Goal: Information Seeking & Learning: Learn about a topic

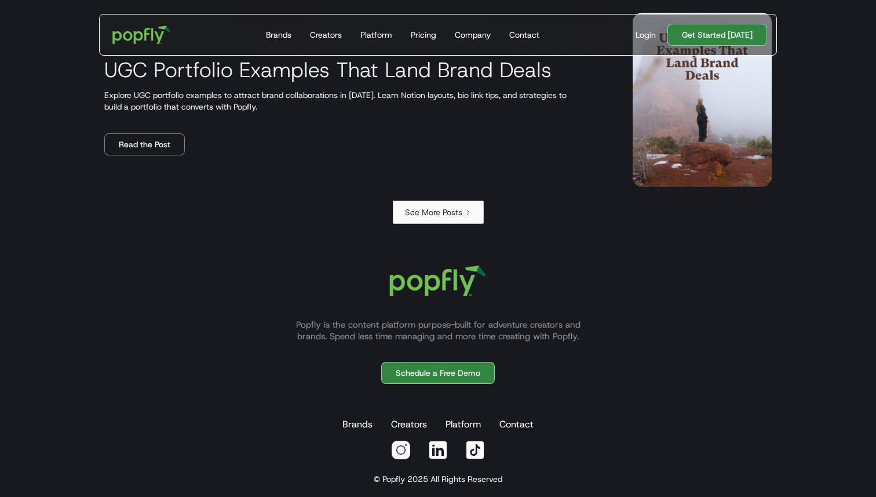
scroll to position [2071, 0]
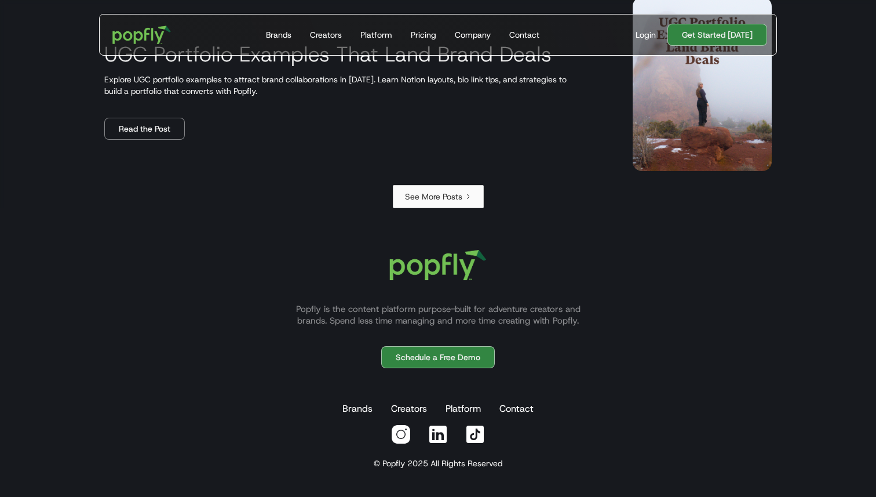
click at [414, 195] on div "See More Posts" at bounding box center [433, 197] width 57 height 12
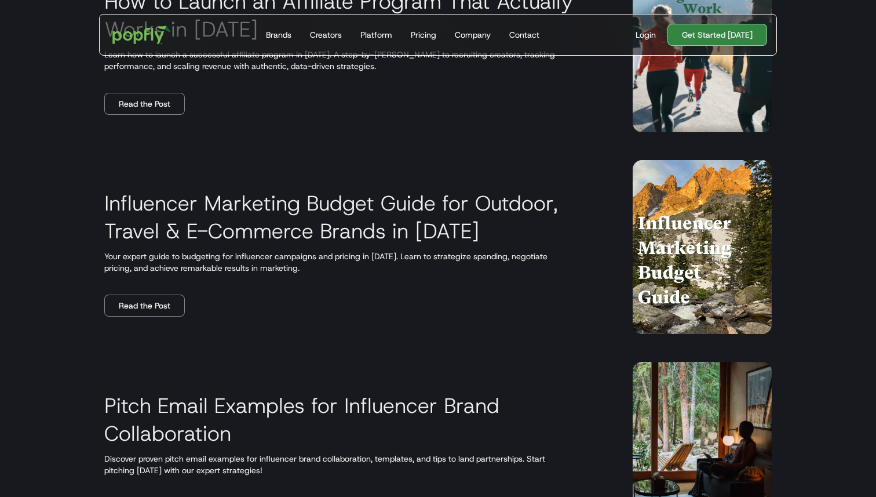
scroll to position [1722, 0]
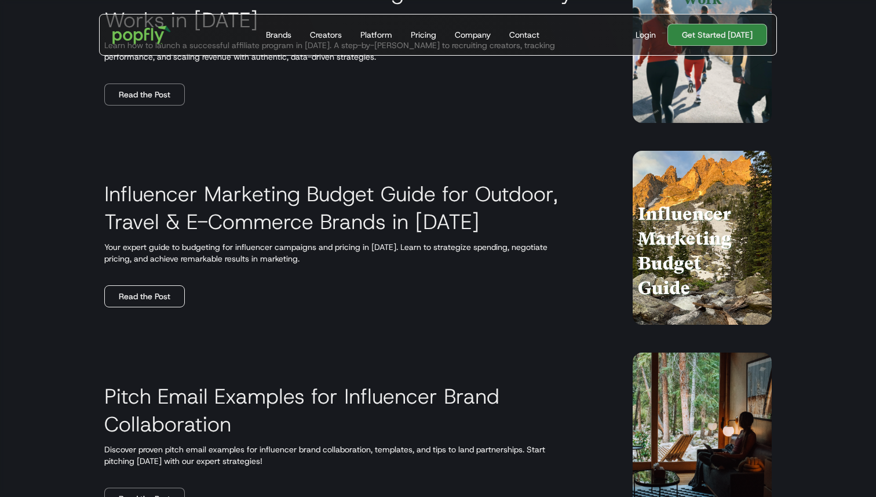
click at [169, 296] on link "Read the Post" at bounding box center [144, 296] width 81 height 22
